Goal: Task Accomplishment & Management: Use online tool/utility

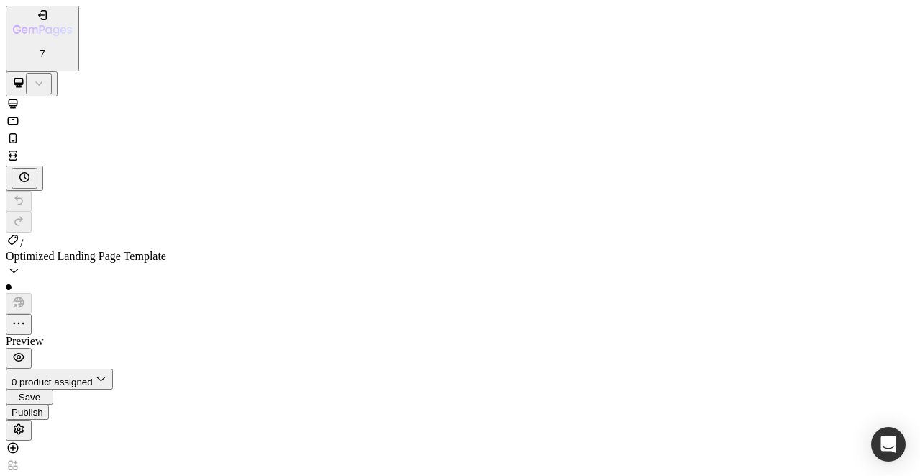
scroll to position [295, 0]
click at [26, 350] on icon "button" at bounding box center [19, 357] width 14 height 14
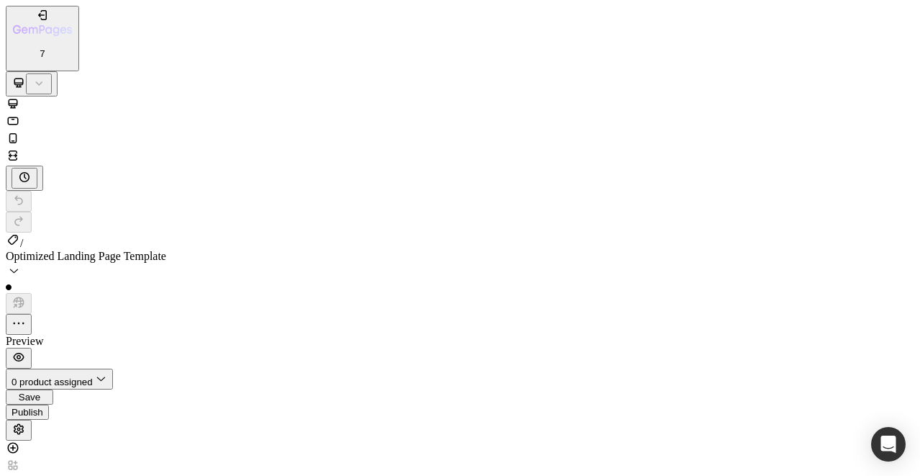
click at [46, 76] on icon at bounding box center [39, 83] width 14 height 14
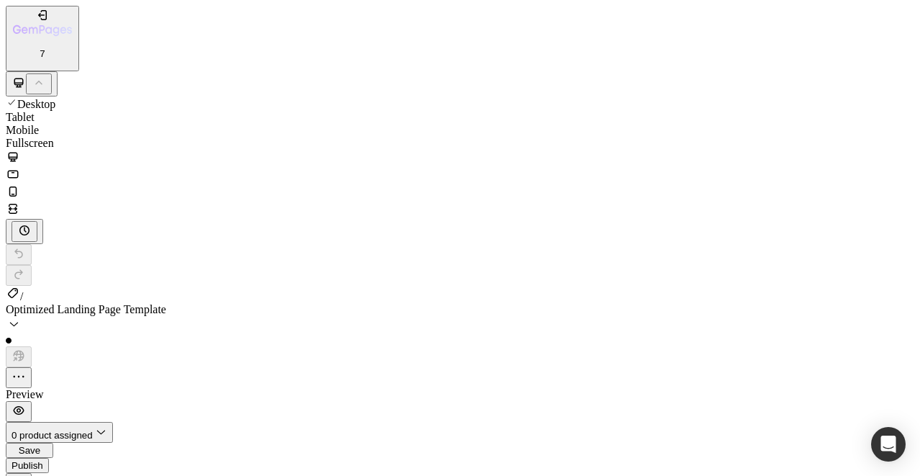
click at [39, 124] on span "Mobile" at bounding box center [22, 130] width 33 height 12
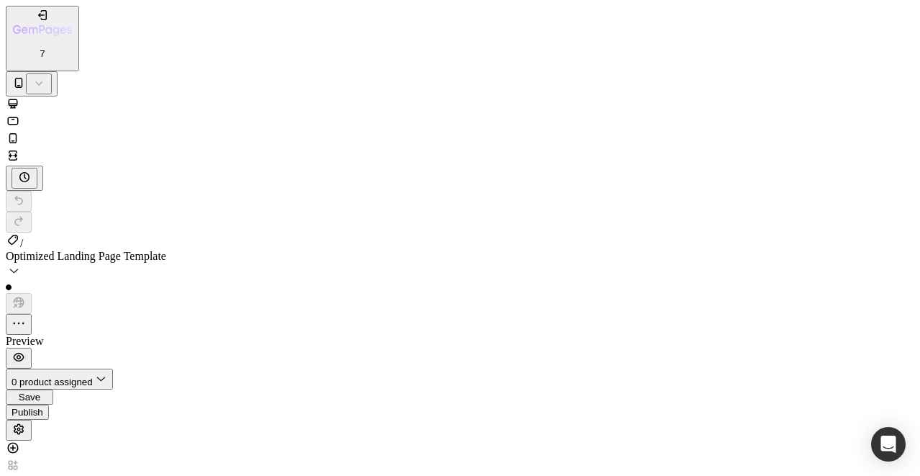
type input "60"
type input "8"
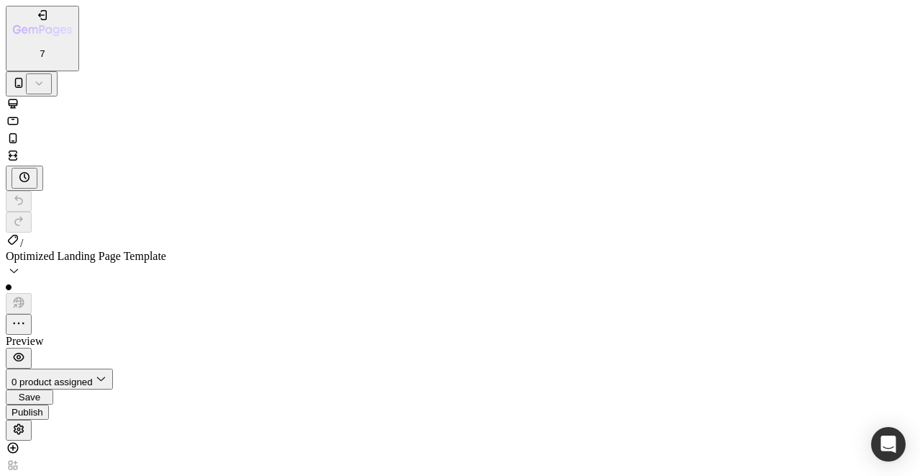
type input "8"
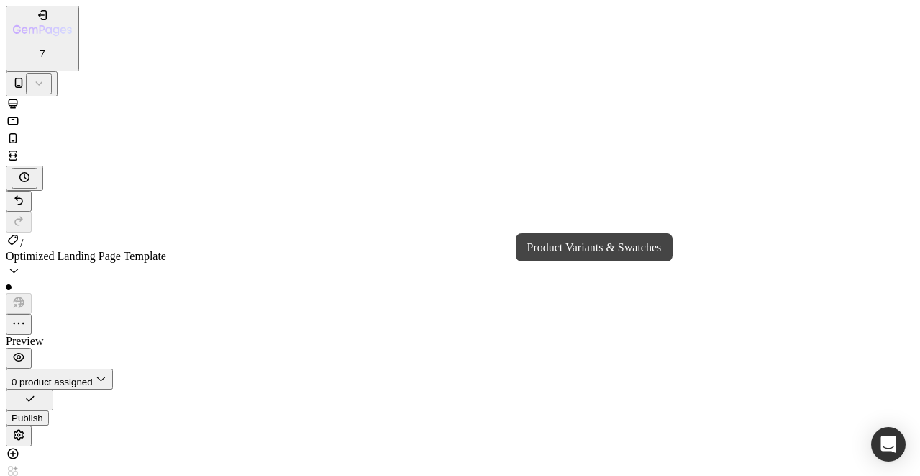
scroll to position [0, 0]
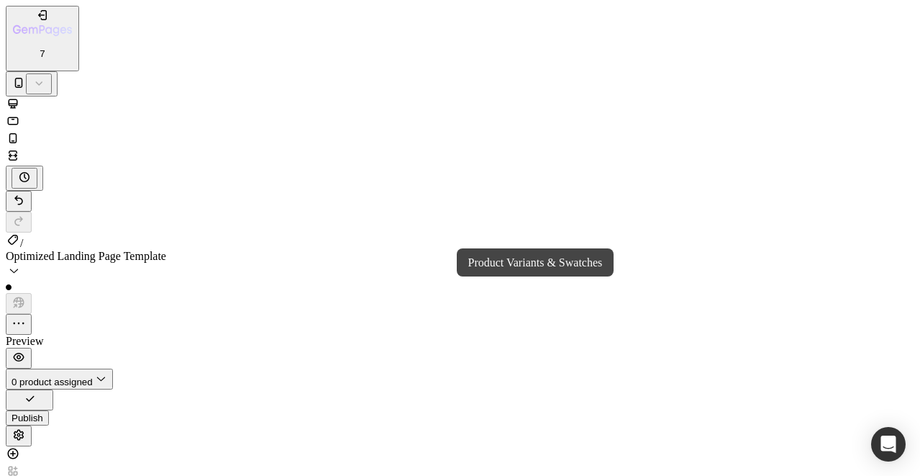
drag, startPoint x: 10, startPoint y: 208, endPoint x: 310, endPoint y: 309, distance: 316.7
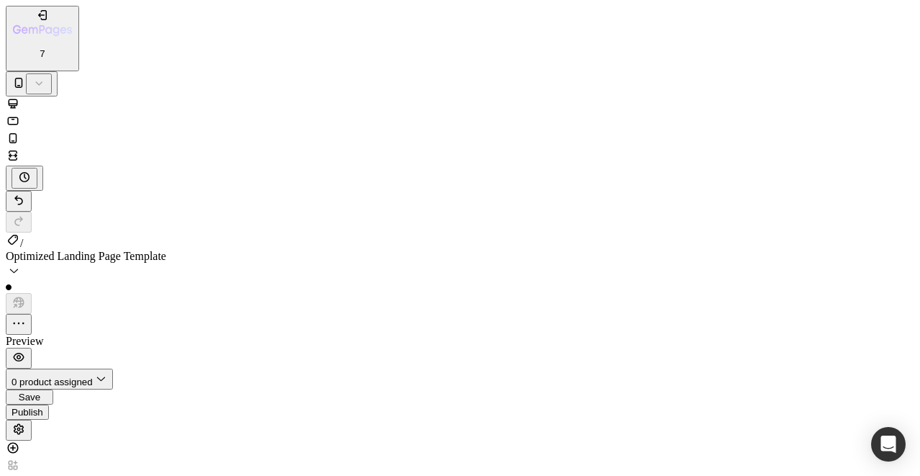
click at [32, 191] on button "Undo/Redo" at bounding box center [19, 201] width 26 height 21
